Goal: Transaction & Acquisition: Purchase product/service

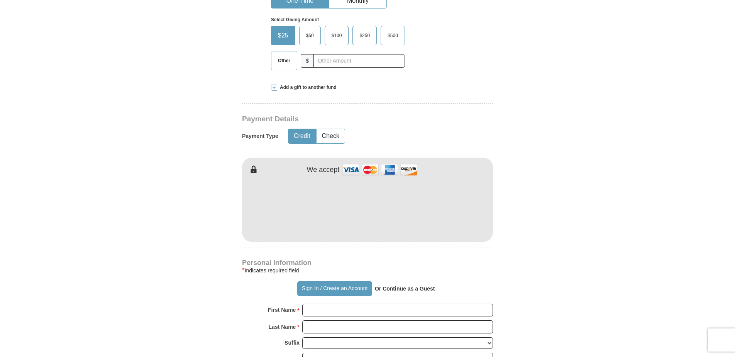
scroll to position [348, 0]
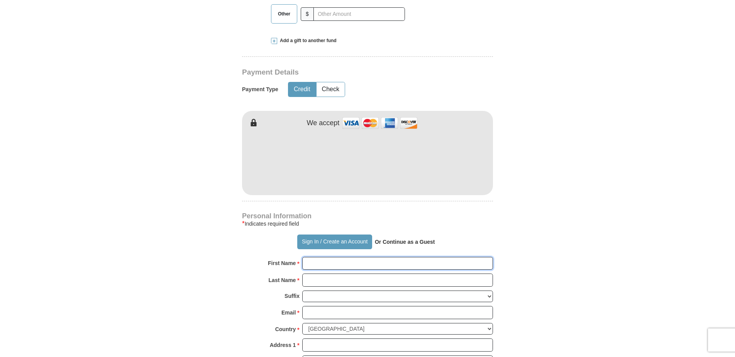
click at [314, 257] on input "First Name *" at bounding box center [397, 263] width 191 height 13
type input "Iva [PERSON_NAME]"
type input "75"
type input "[PERSON_NAME]"
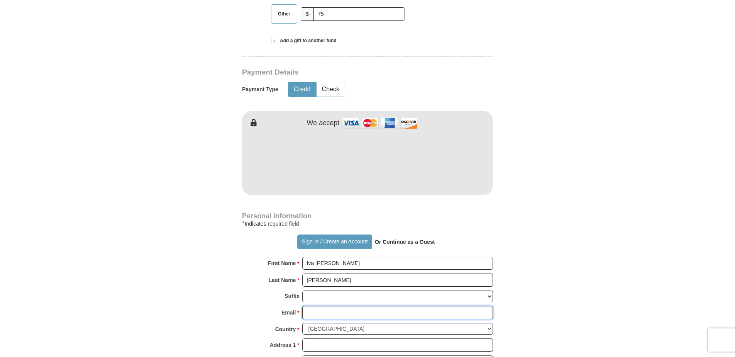
type input "[EMAIL_ADDRESS][DOMAIN_NAME]"
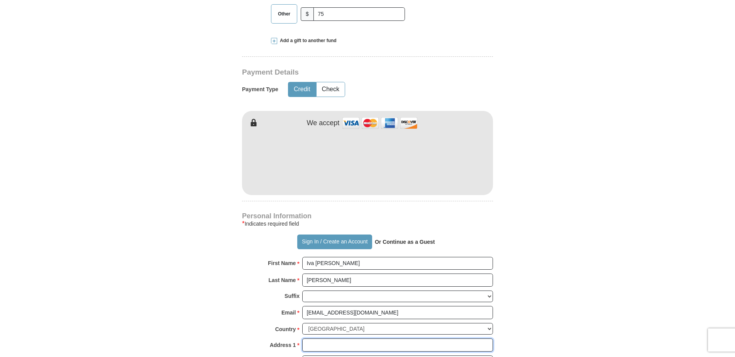
type input "[STREET_ADDRESS][PERSON_NAME]"
type input "[GEOGRAPHIC_DATA]"
select select "KY"
type input "42262"
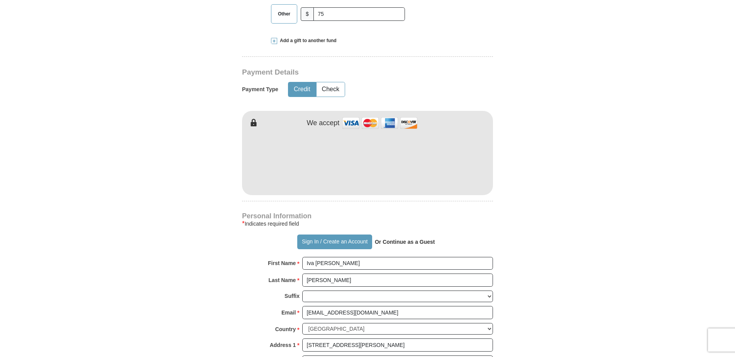
type input "9314366385"
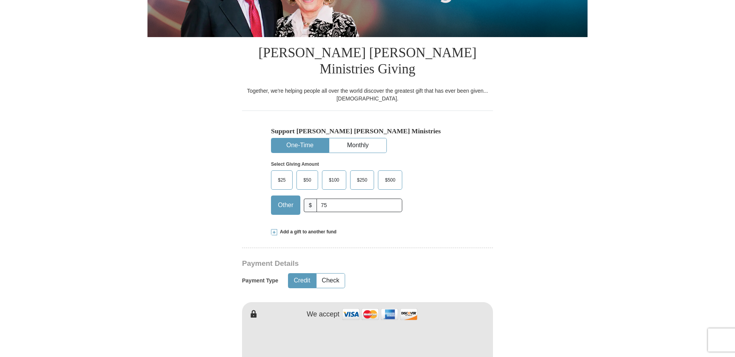
scroll to position [115, 0]
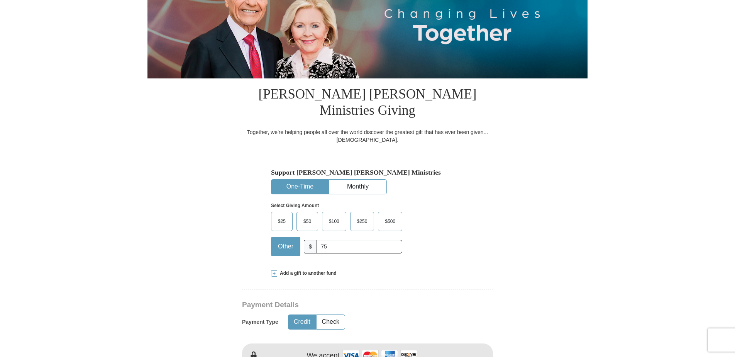
click at [288, 241] on span "Other" at bounding box center [285, 247] width 23 height 12
click at [0, 0] on input "Other" at bounding box center [0, 0] width 0 height 0
type input "7"
click at [281, 216] on span "$25" at bounding box center [281, 222] width 15 height 12
click at [0, 0] on input "$25" at bounding box center [0, 0] width 0 height 0
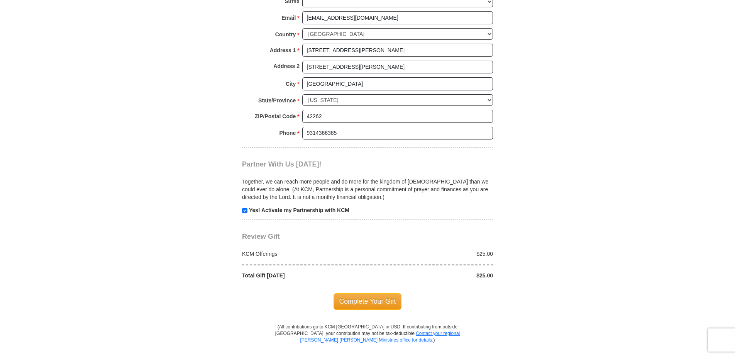
scroll to position [656, 0]
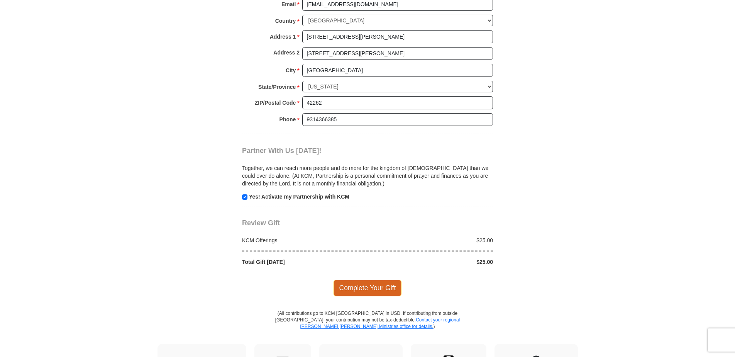
click at [379, 280] on span "Complete Your Gift" at bounding box center [368, 288] width 68 height 16
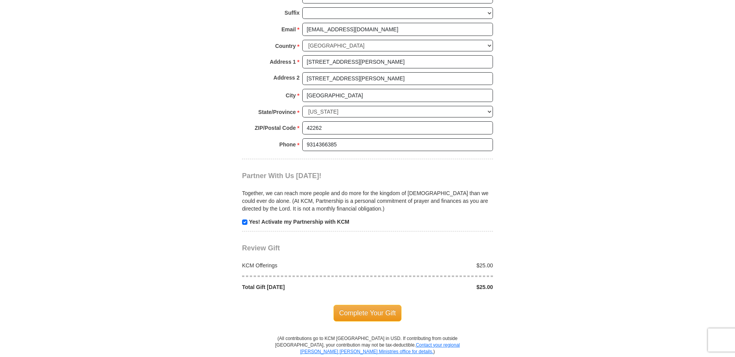
scroll to position [740, 0]
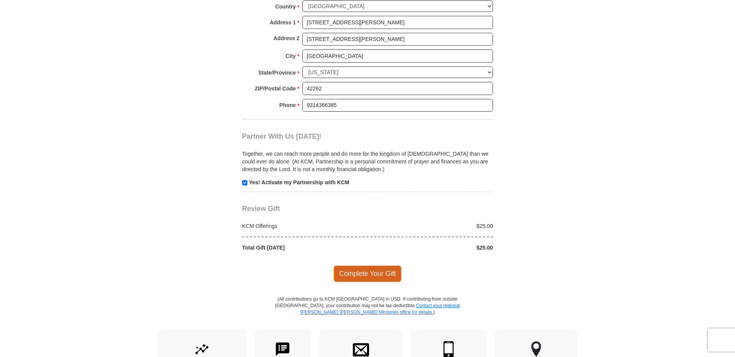
click at [359, 265] on span "Complete Your Gift" at bounding box center [368, 273] width 68 height 16
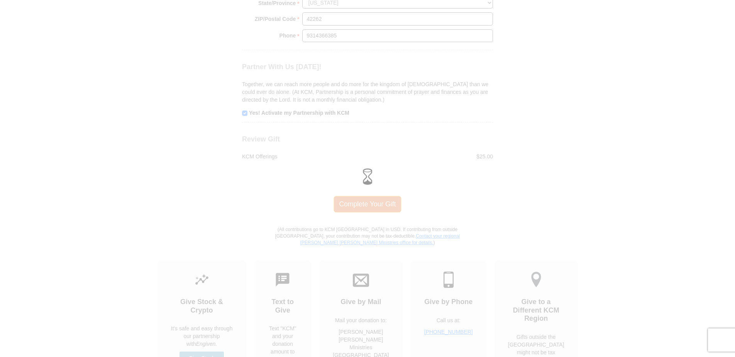
scroll to position [670, 0]
